Goal: Task Accomplishment & Management: Manage account settings

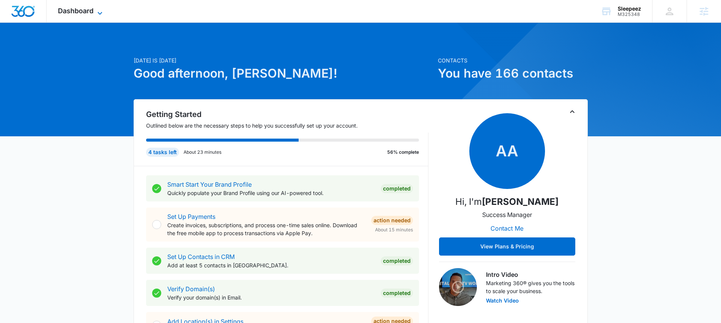
click at [78, 7] on span "Dashboard" at bounding box center [76, 11] width 36 height 8
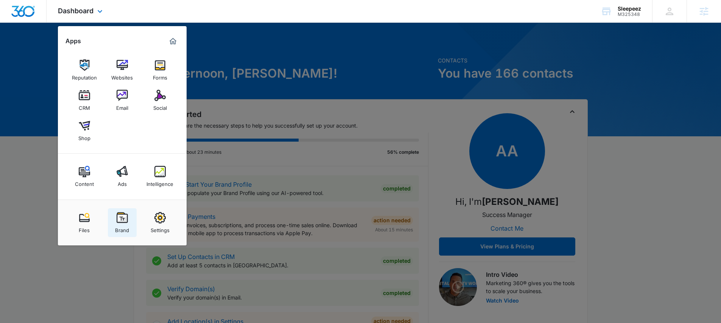
click at [130, 228] on link "Brand" at bounding box center [122, 222] width 29 height 29
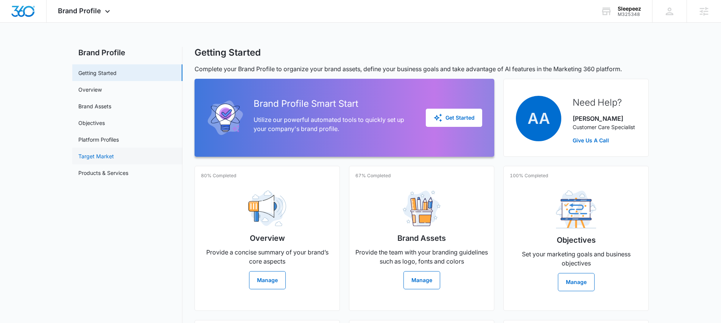
click at [109, 154] on link "Target Market" at bounding box center [96, 156] width 36 height 8
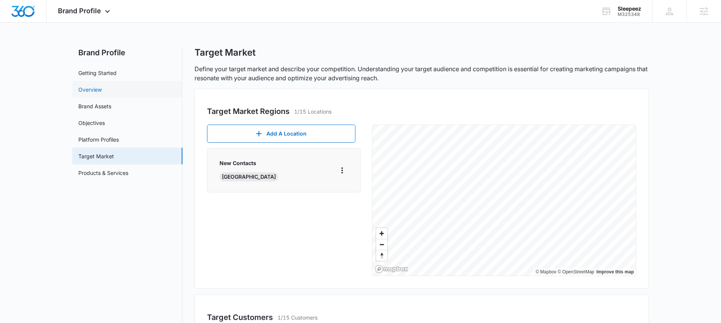
click at [97, 85] on link "Overview" at bounding box center [89, 89] width 23 height 8
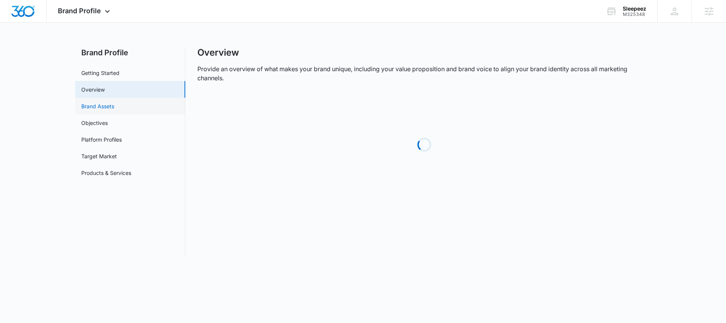
click at [101, 104] on link "Brand Assets" at bounding box center [97, 106] width 33 height 8
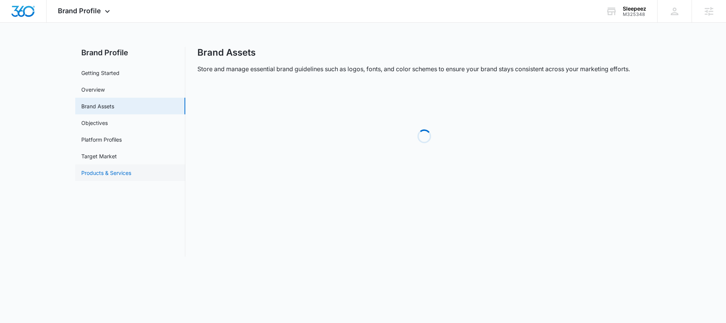
click at [102, 169] on link "Products & Services" at bounding box center [106, 173] width 50 height 8
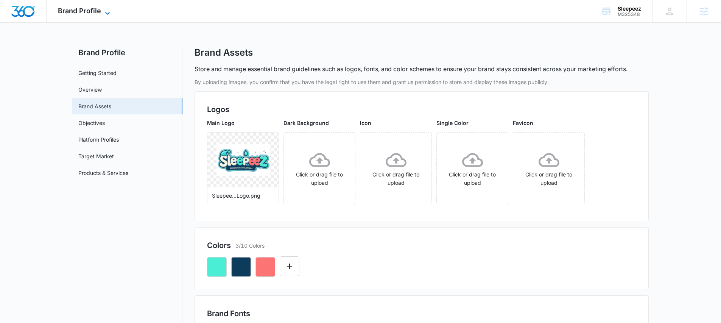
click at [61, 7] on span "Brand Profile" at bounding box center [79, 11] width 43 height 8
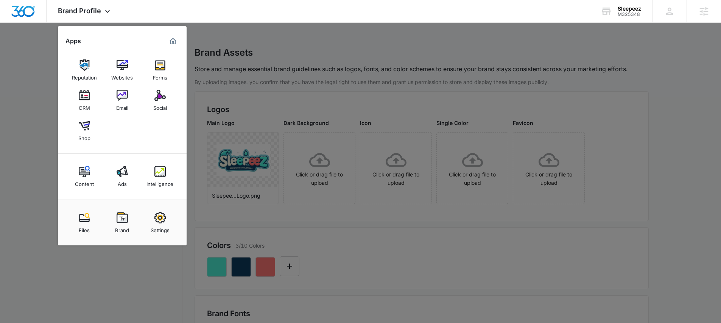
click at [30, 98] on div at bounding box center [360, 161] width 721 height 323
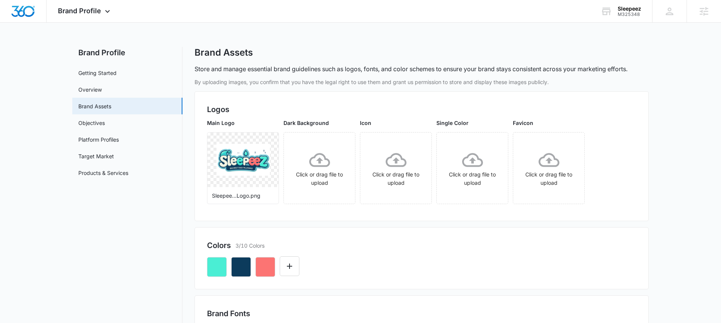
click at [78, 76] on link "Getting Started" at bounding box center [97, 73] width 38 height 8
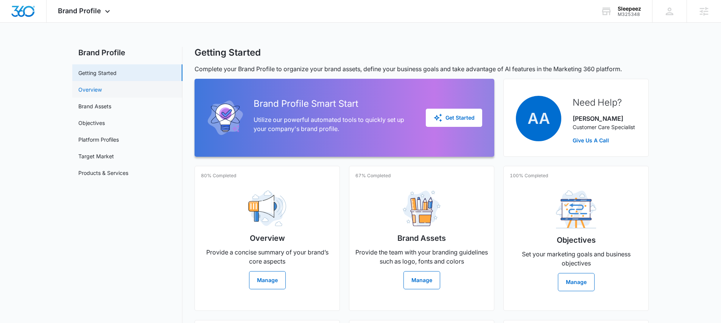
click at [92, 89] on link "Overview" at bounding box center [89, 89] width 23 height 8
